Goal: Task Accomplishment & Management: Manage account settings

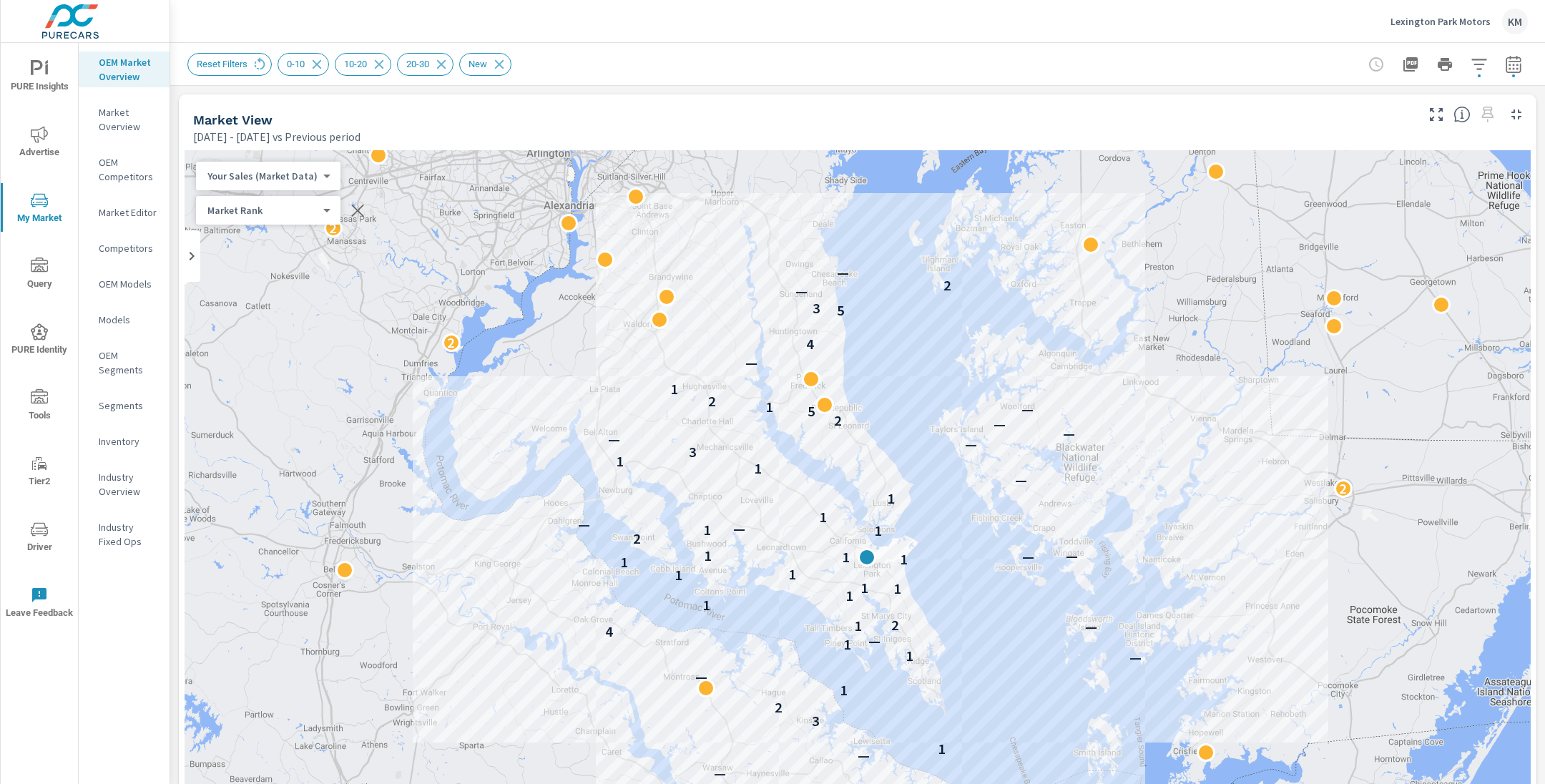
click at [1481, 24] on p "Lexington Park Motors" at bounding box center [1440, 21] width 100 height 13
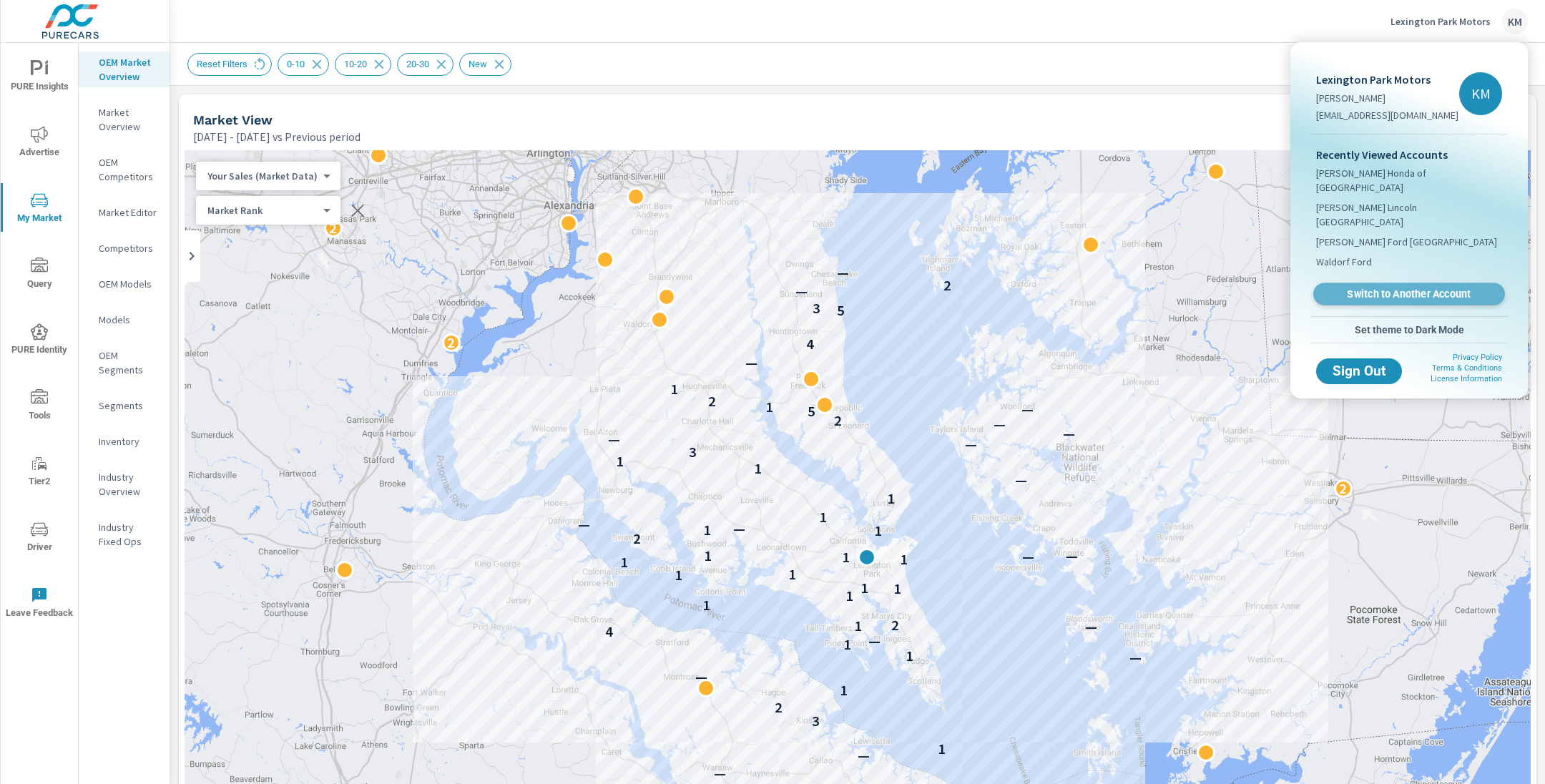
click at [1393, 287] on span "Switch to Another Account" at bounding box center [1408, 294] width 175 height 14
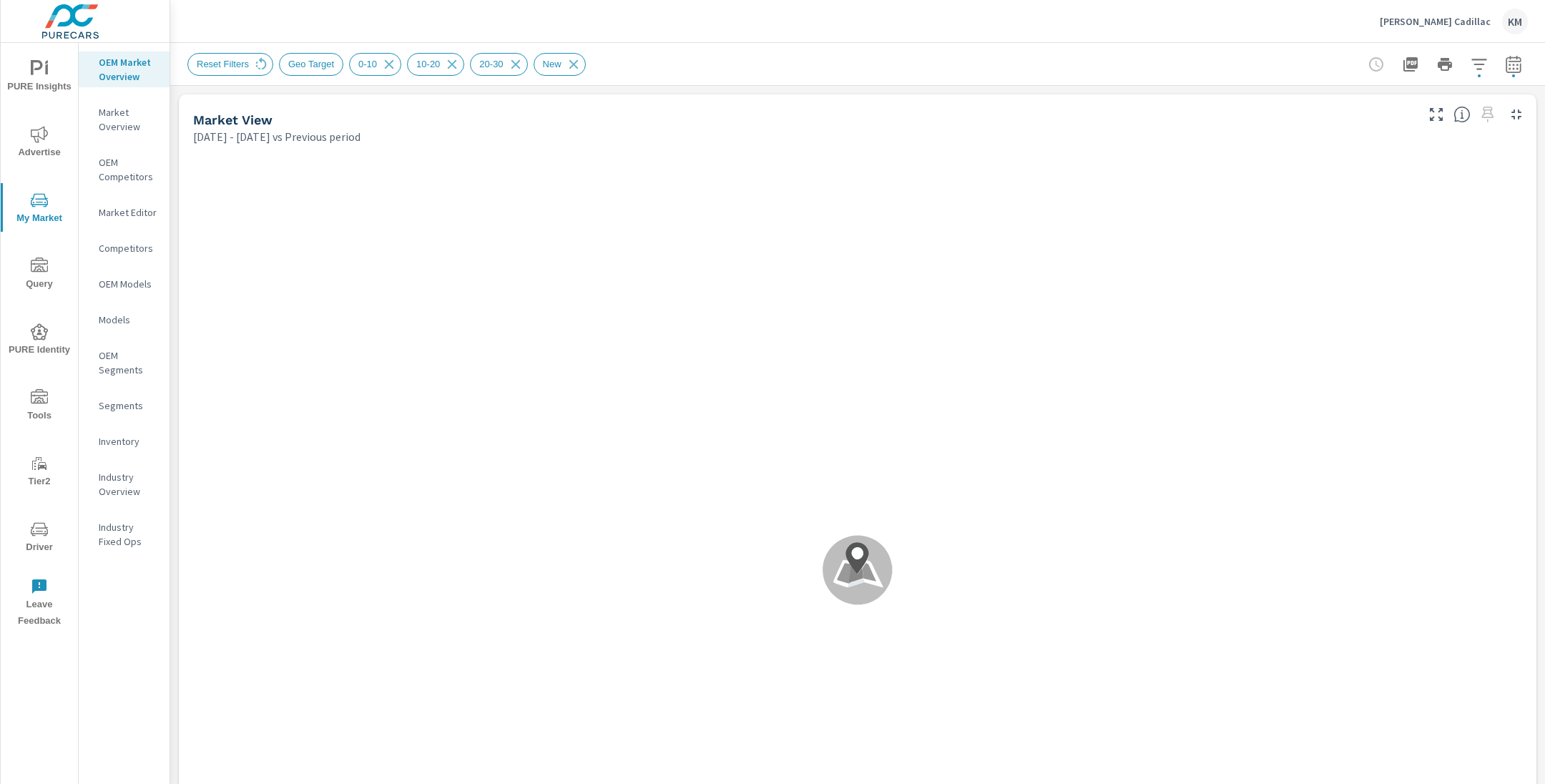
click at [734, 56] on div "Reset Filters Geo Target 0-10 10-20 20-30 New" at bounding box center [757, 64] width 1140 height 23
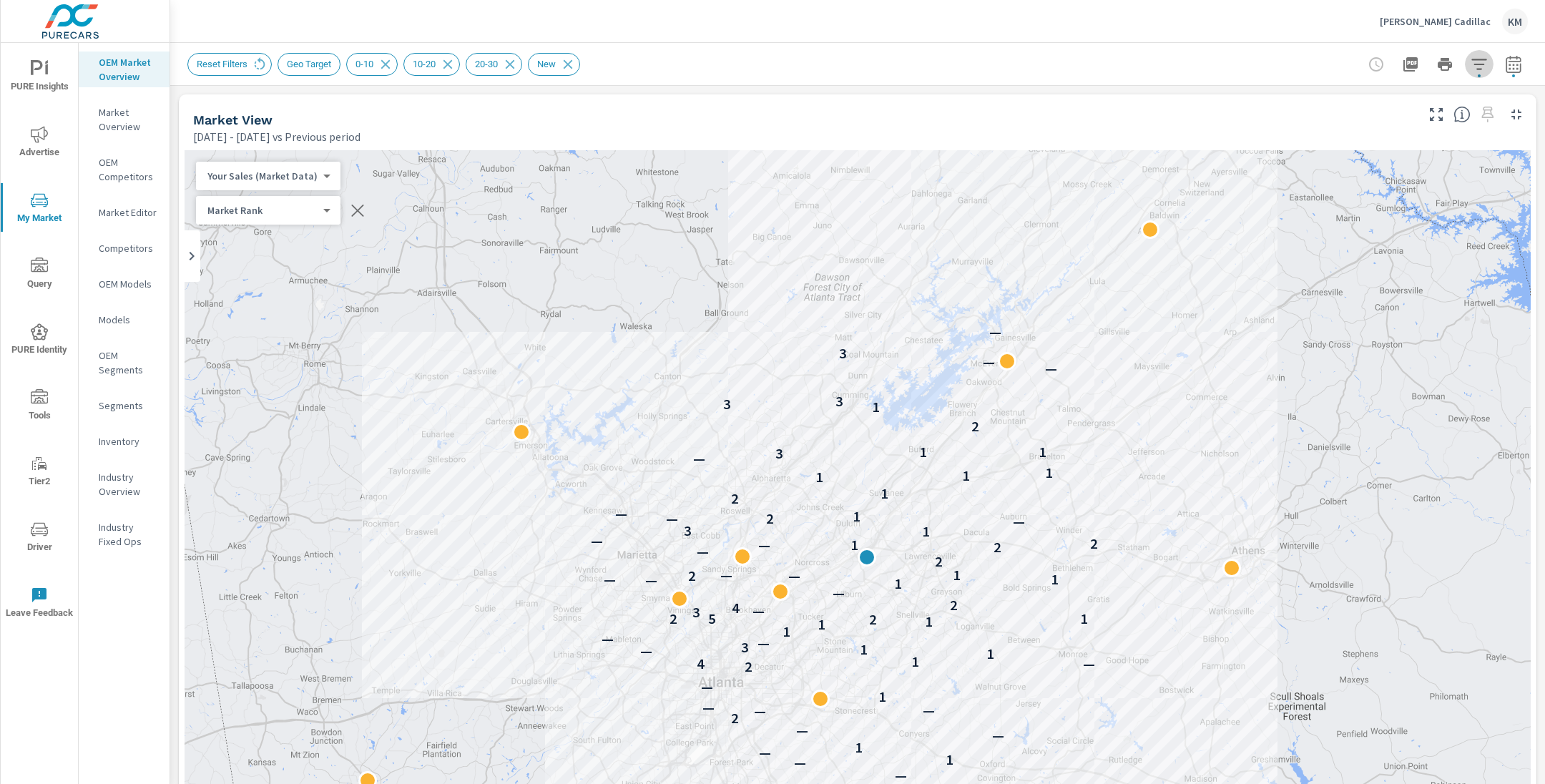
click at [1481, 64] on icon "button" at bounding box center [1478, 64] width 15 height 11
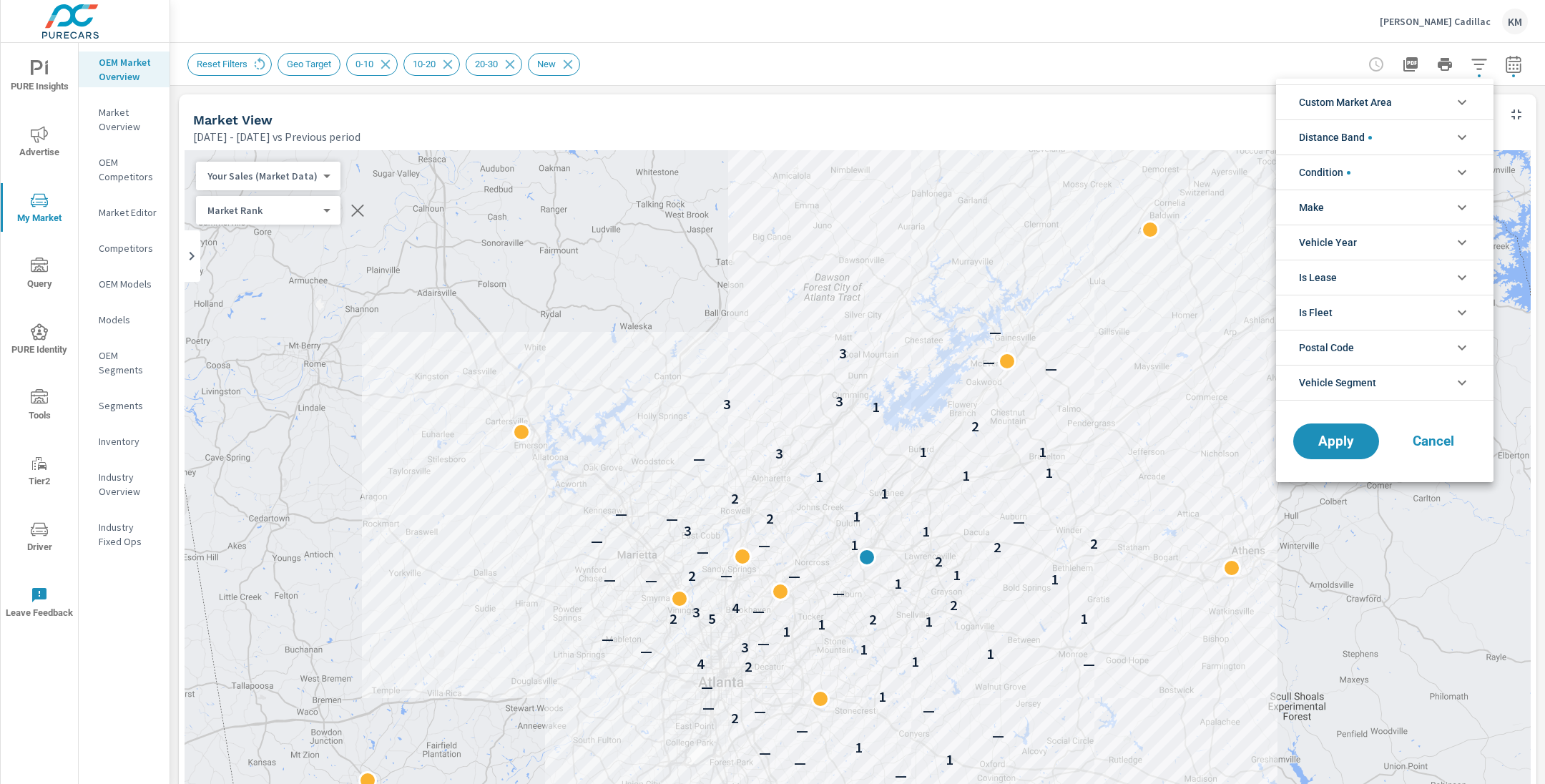
click at [1367, 100] on span "Custom Market Area" at bounding box center [1345, 102] width 93 height 34
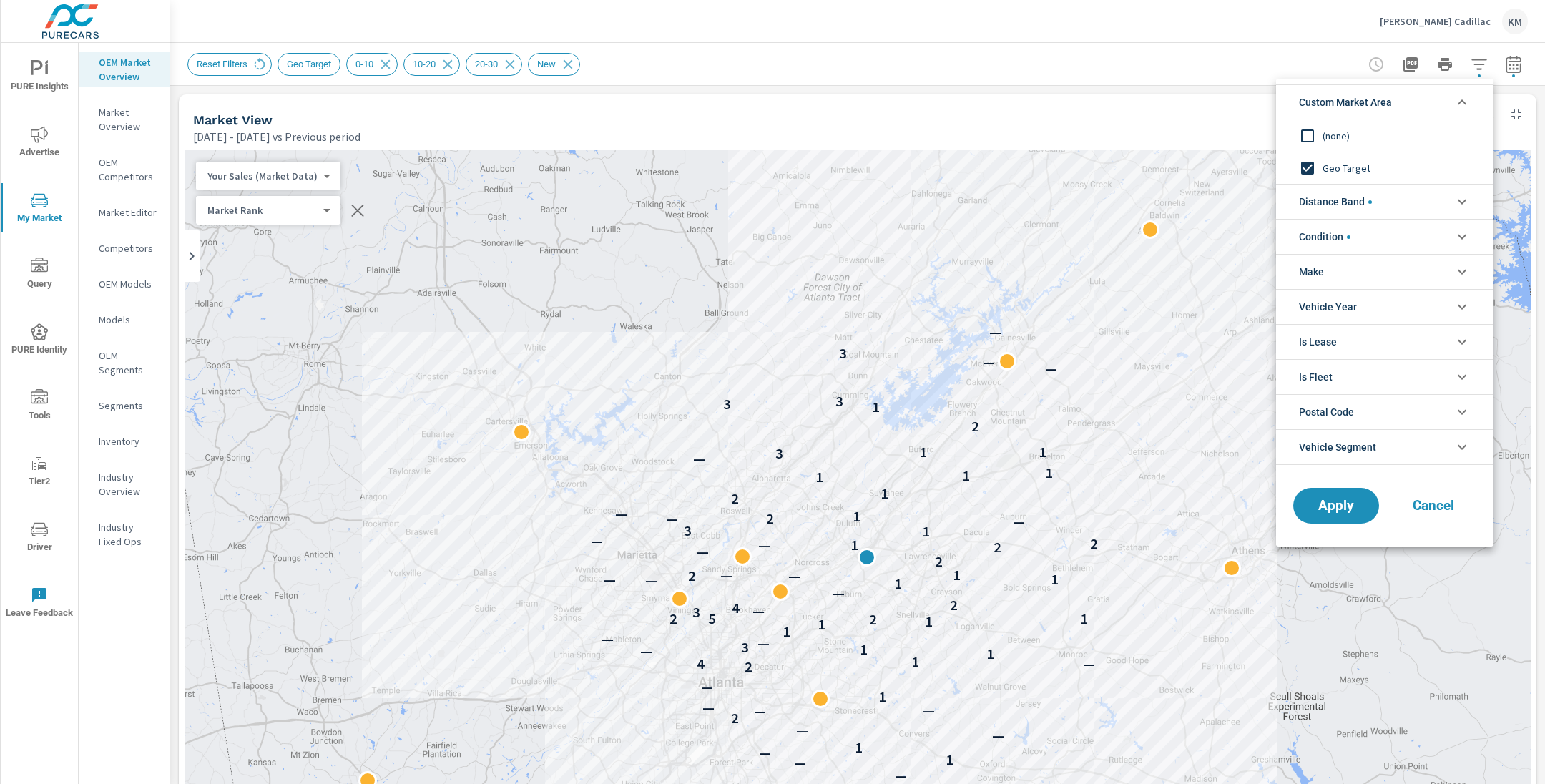
click at [1334, 135] on span "(none)" at bounding box center [1400, 135] width 156 height 17
click at [1318, 505] on span "Apply" at bounding box center [1336, 506] width 59 height 14
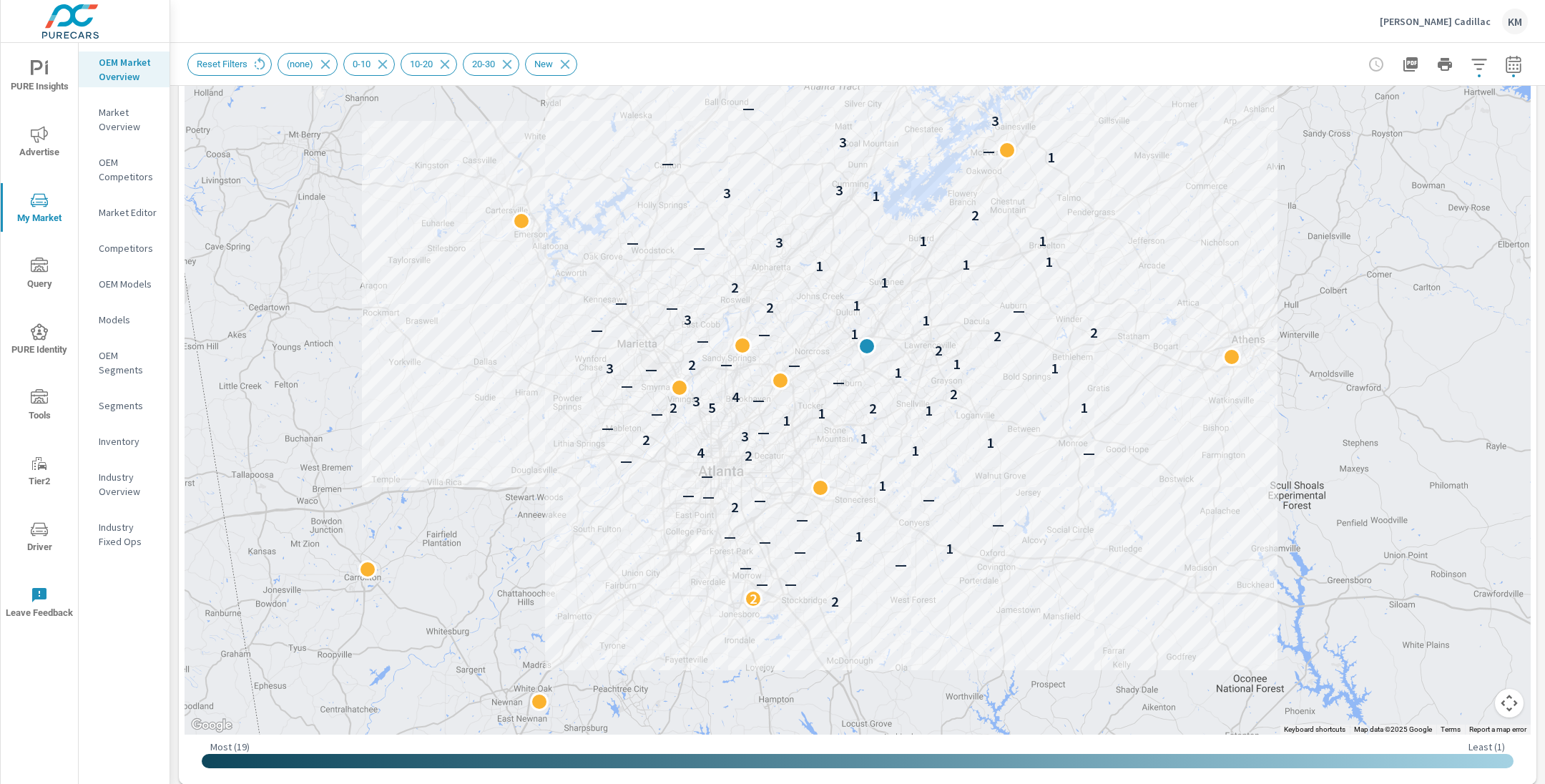
scroll to position [135, 0]
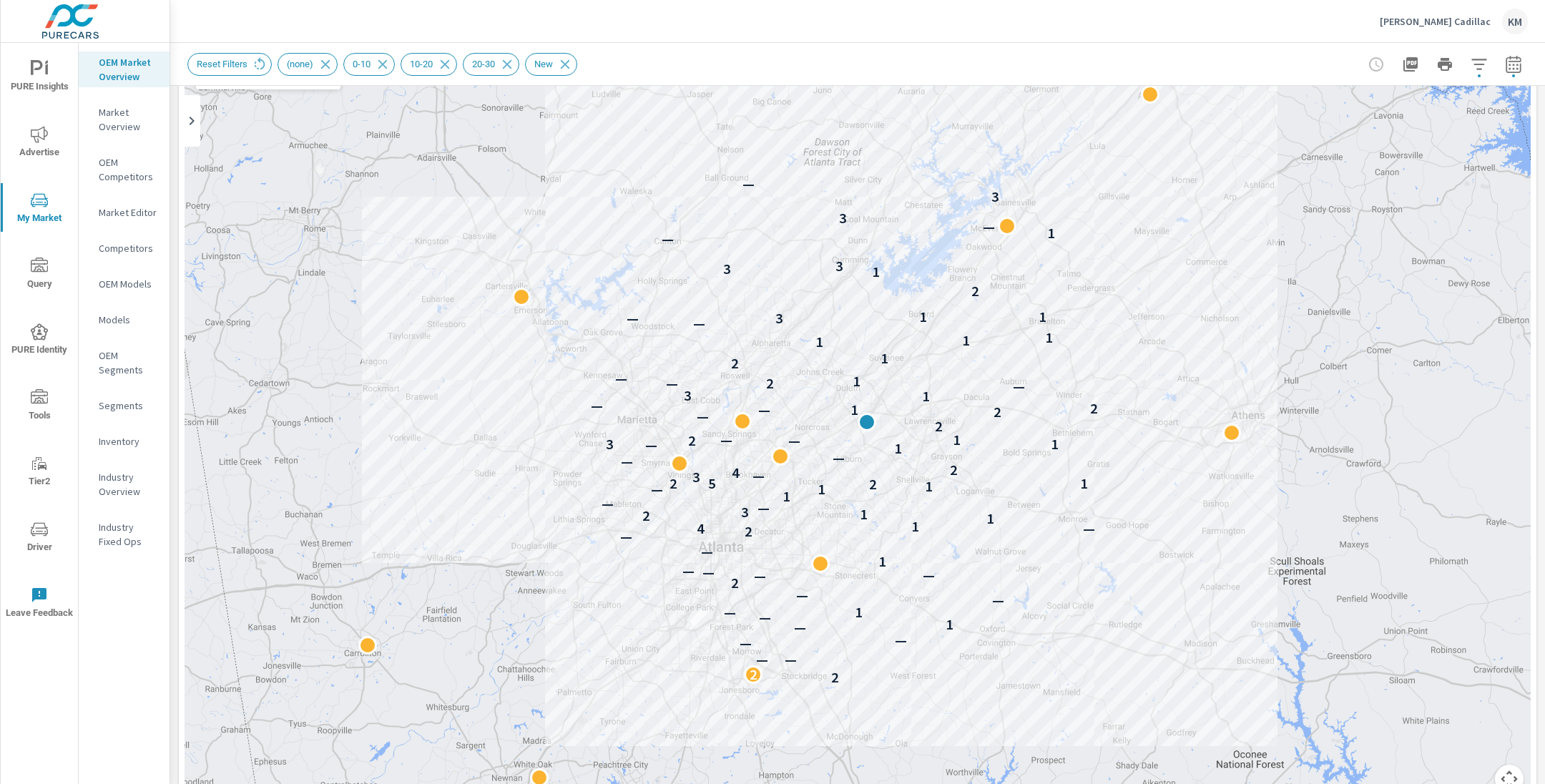
click at [604, 20] on div "Hennessy Cadillac KM" at bounding box center [857, 21] width 1340 height 43
